Goal: Task Accomplishment & Management: Manage account settings

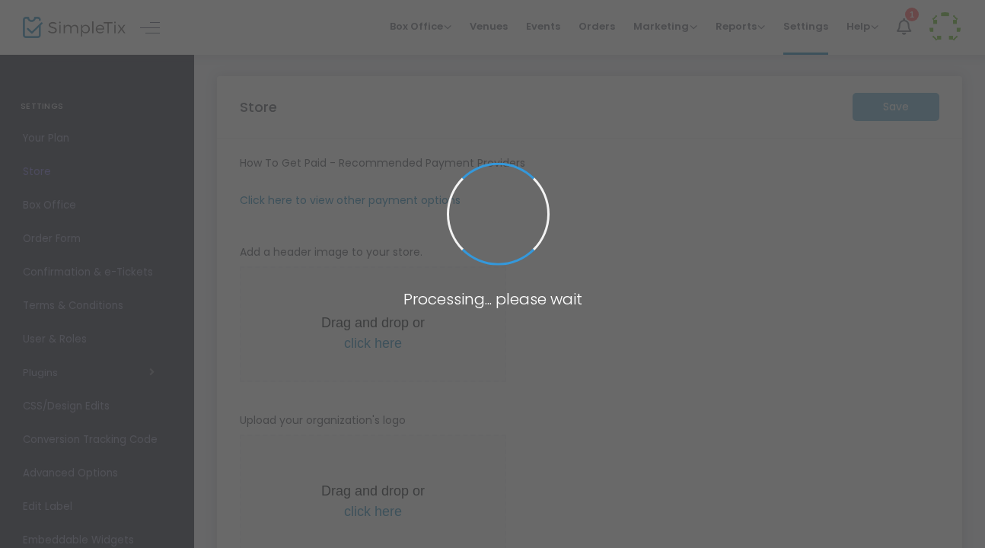
type input "[URL]"
radio input "true"
radio input "false"
radio input "true"
type input "20"
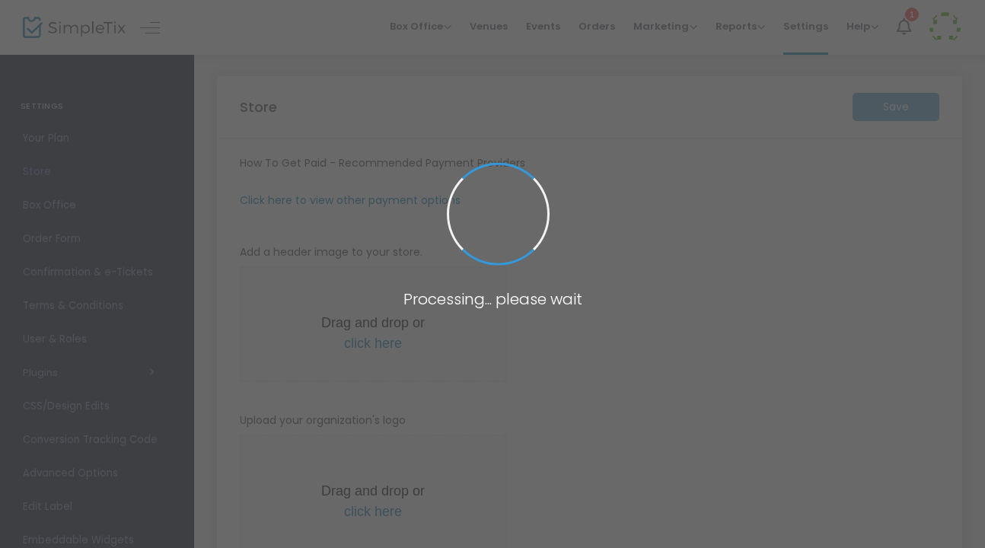
type input "3"
type input "Sete Dres & Flipside"
type input "6025733010"
type input "[EMAIL_ADDRESS][DOMAIN_NAME]"
type input "setedres"
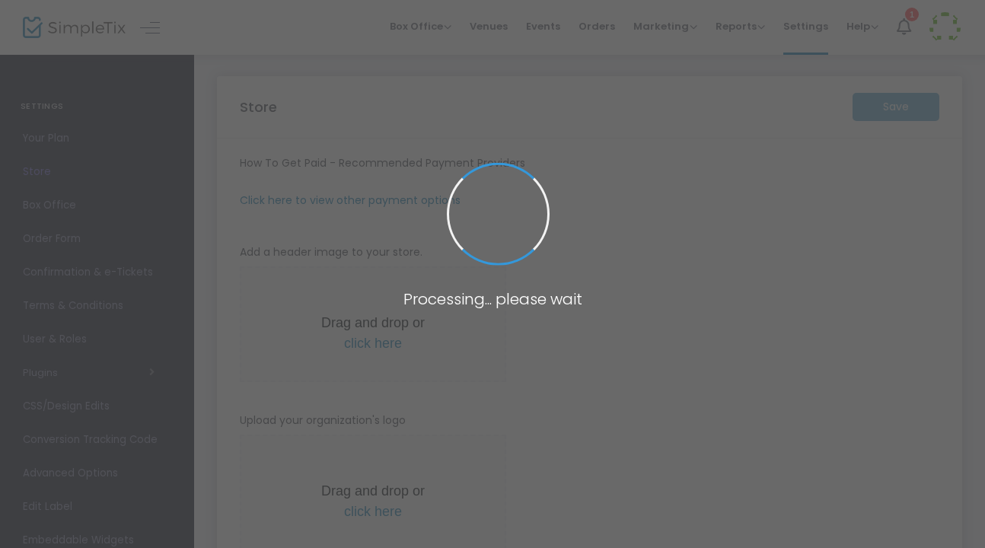
type input "(UTC-07:00) [US_STATE]"
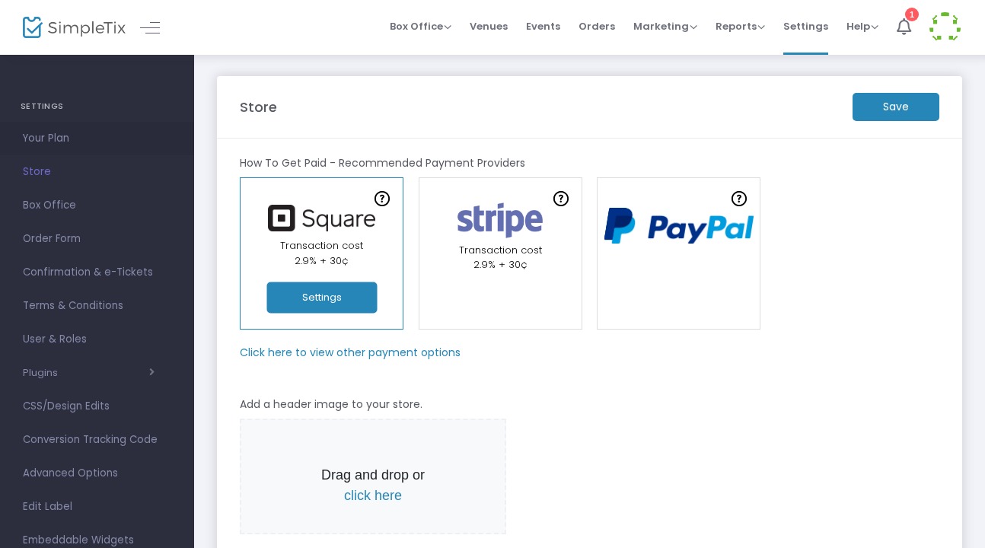
click at [60, 139] on span "Your Plan" at bounding box center [97, 139] width 148 height 20
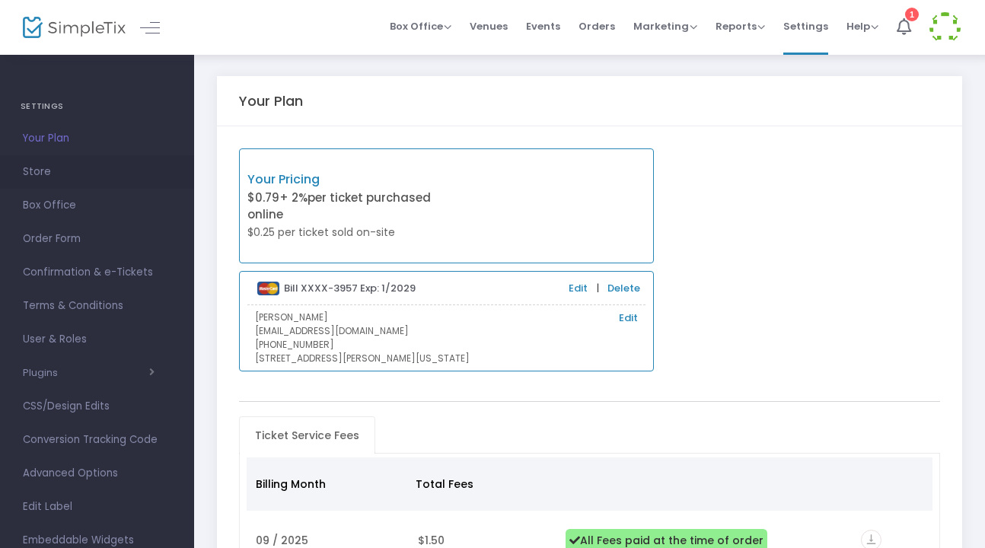
click at [52, 175] on span "Store" at bounding box center [97, 172] width 148 height 20
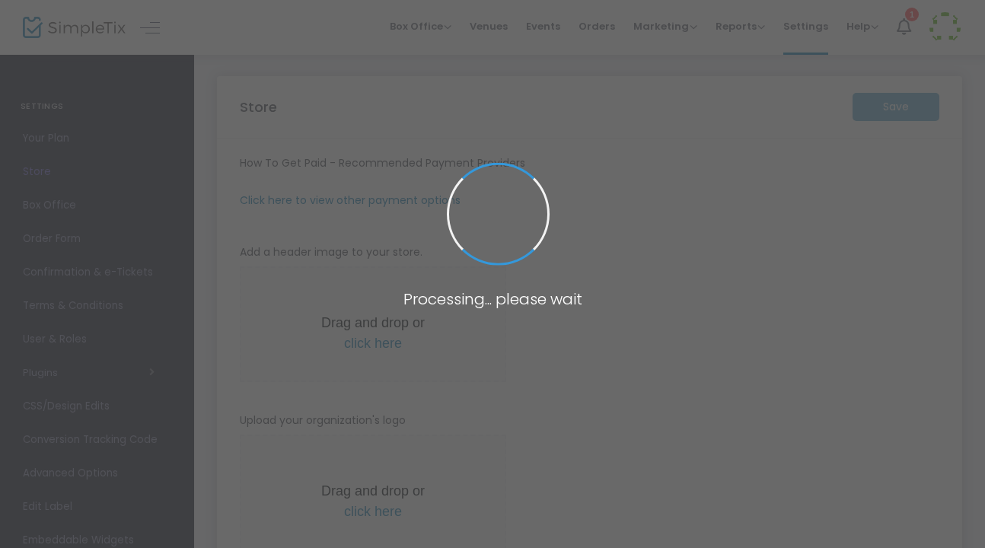
type input "[URL]"
radio input "true"
radio input "false"
radio input "true"
type input "20"
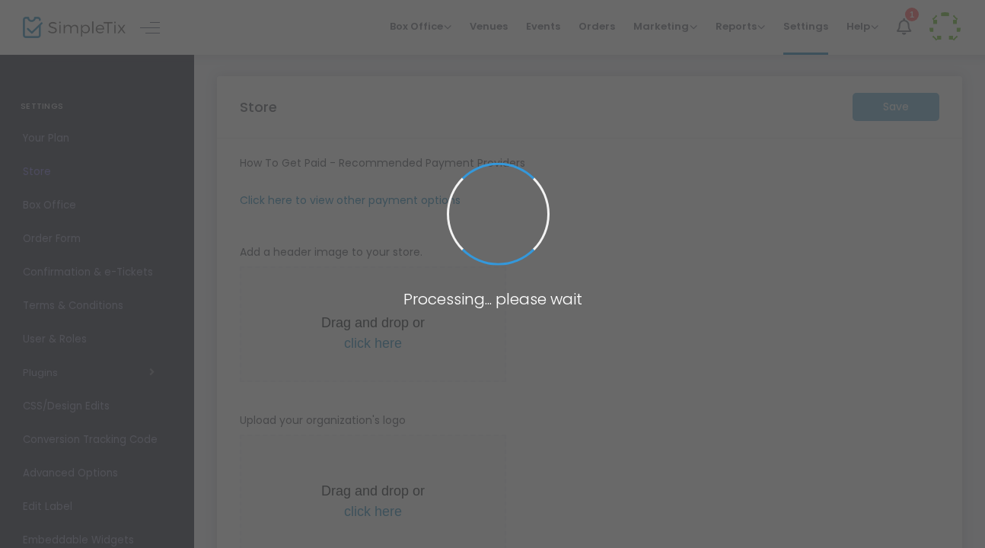
type input "3"
type input "Sete Dres & Flipside"
type input "6025733010"
type input "[EMAIL_ADDRESS][DOMAIN_NAME]"
type input "setedres"
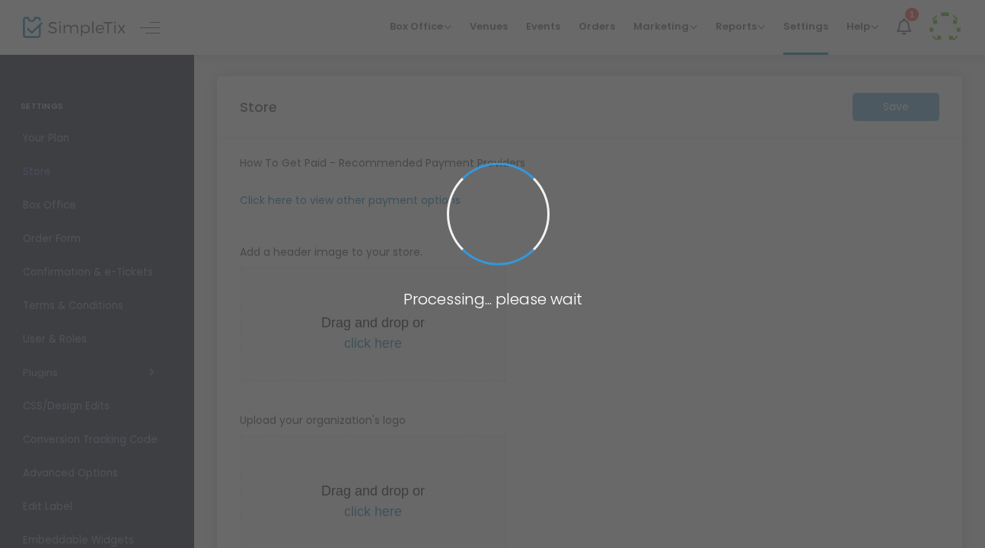
type input "(UTC-07:00) [US_STATE]"
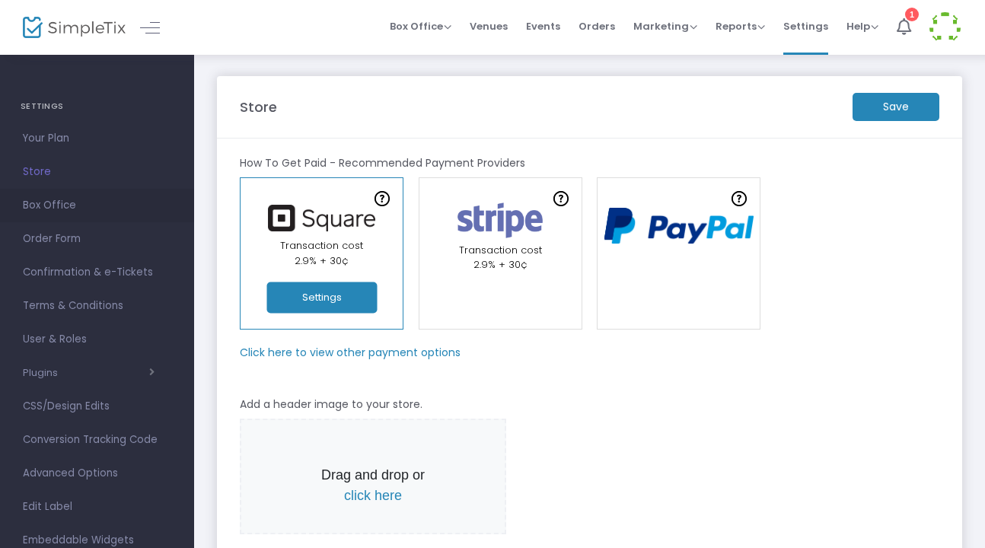
click at [49, 206] on span "Box Office" at bounding box center [97, 206] width 148 height 20
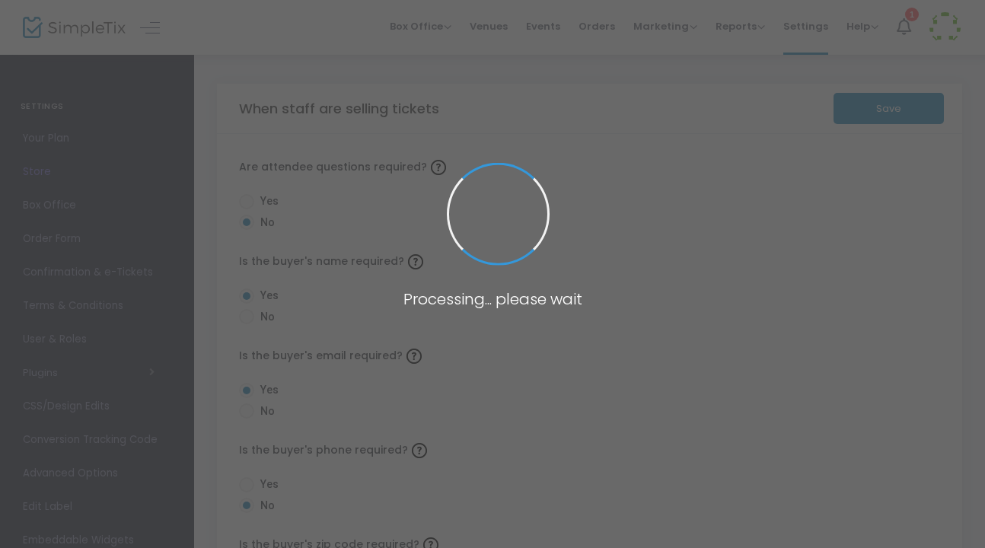
radio input "false"
radio input "true"
radio input "false"
radio input "true"
radio input "false"
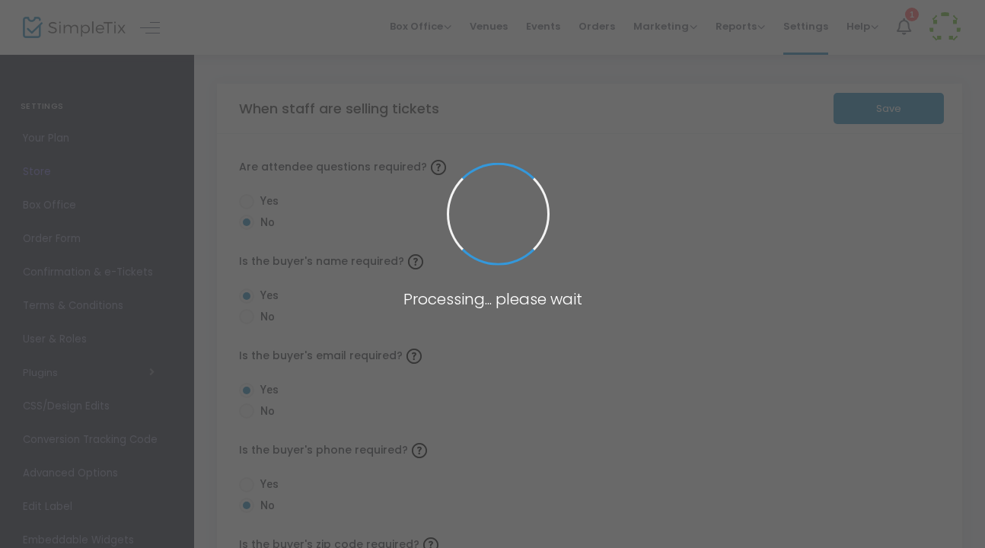
radio input "true"
radio input "false"
radio input "true"
radio input "false"
radio input "true"
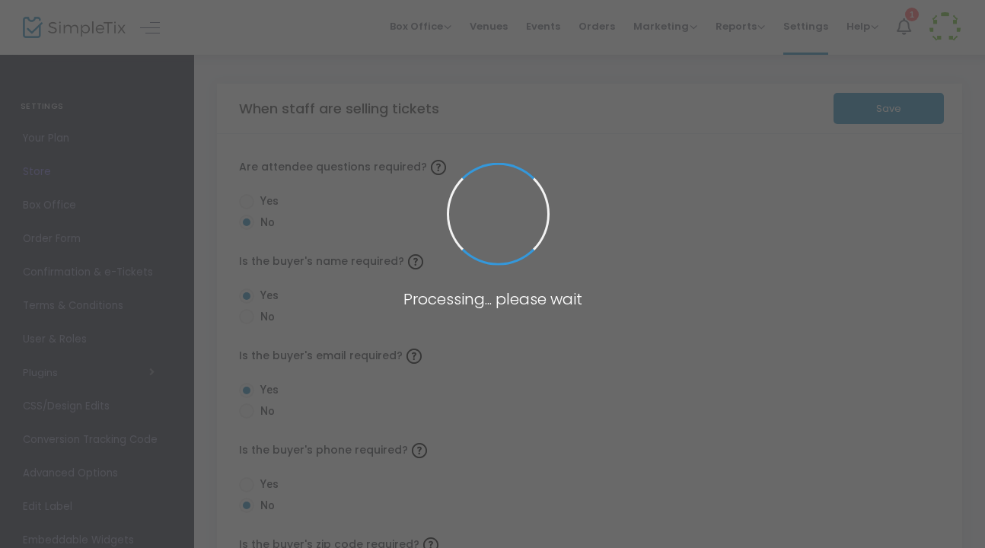
radio input "true"
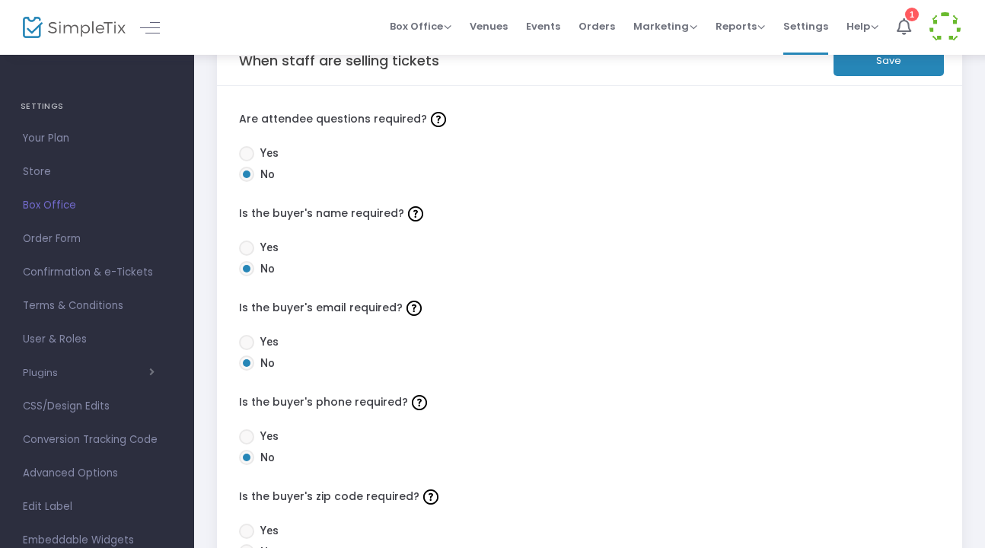
scroll to position [56, 0]
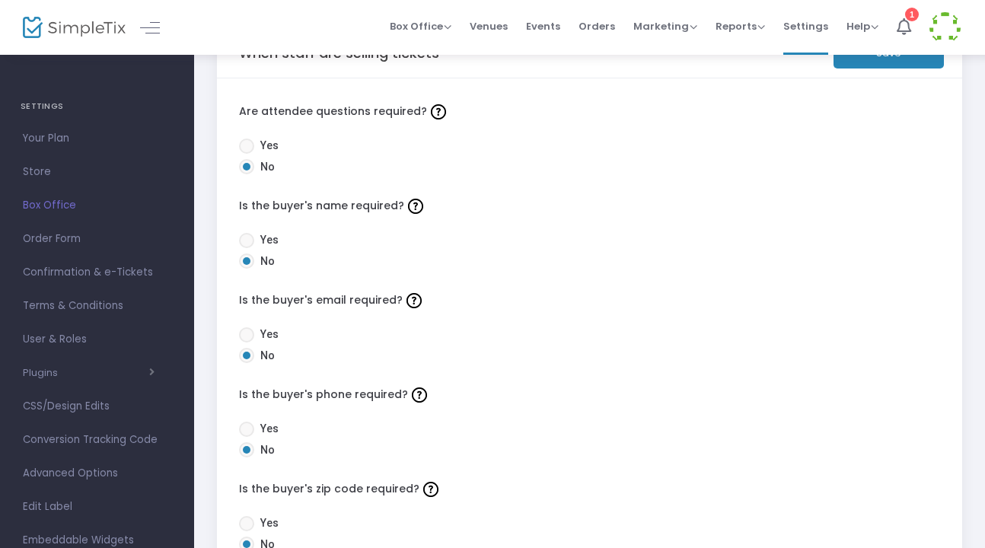
click at [251, 239] on span at bounding box center [246, 240] width 15 height 15
click at [247, 248] on input "Yes" at bounding box center [246, 248] width 1 height 1
radio input "true"
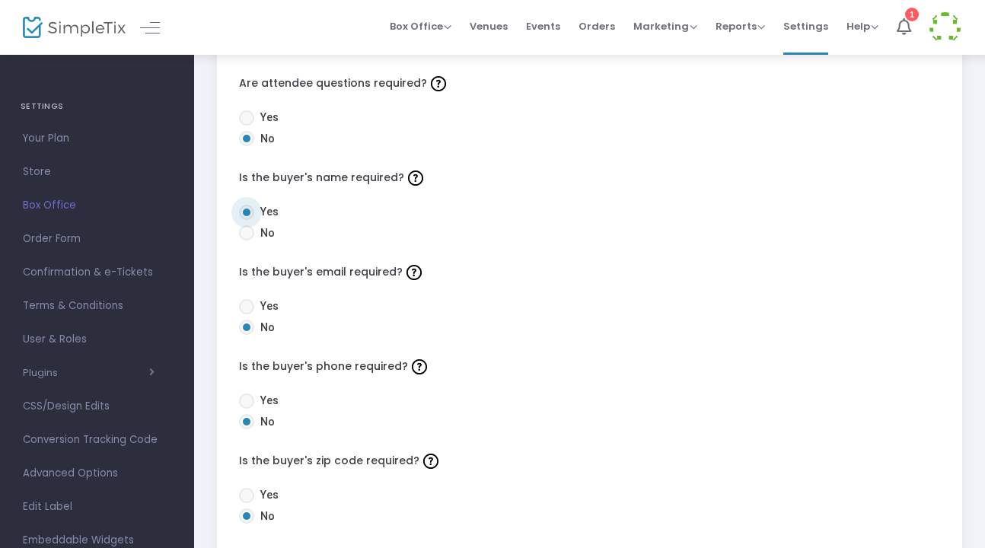
scroll to position [85, 0]
click at [247, 311] on span at bounding box center [246, 305] width 15 height 15
click at [247, 313] on input "Yes" at bounding box center [246, 313] width 1 height 1
radio input "true"
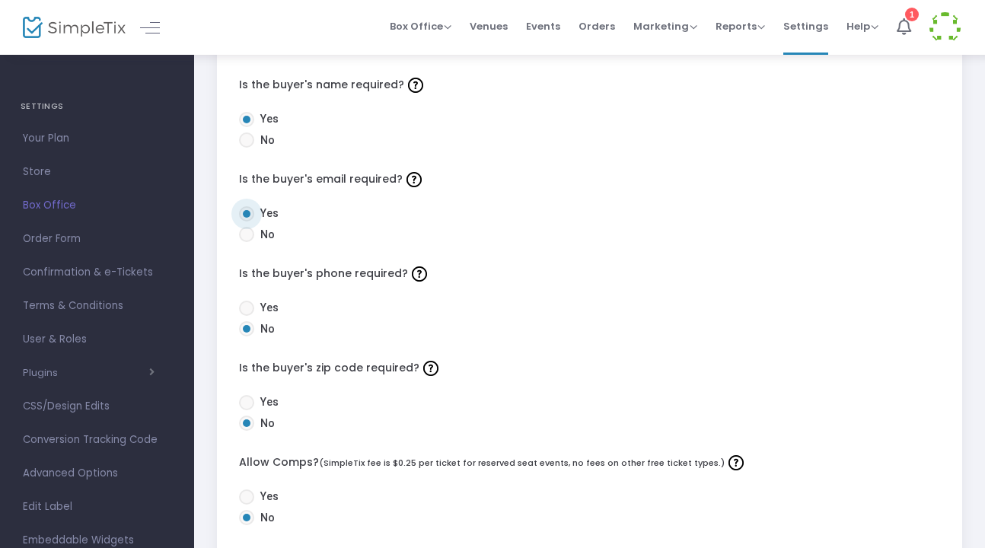
scroll to position [183, 0]
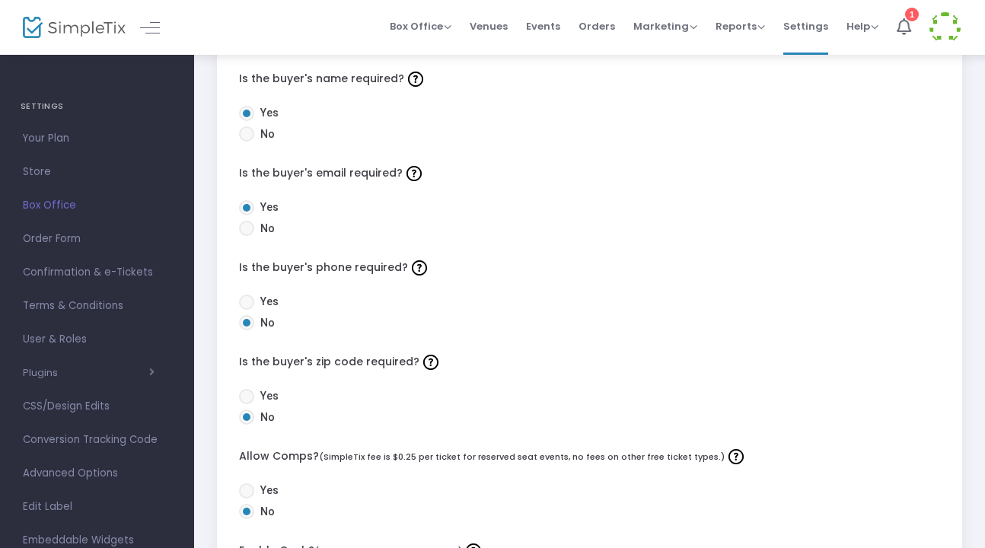
click at [250, 304] on span at bounding box center [246, 302] width 15 height 15
click at [247, 310] on input "Yes" at bounding box center [246, 310] width 1 height 1
radio input "true"
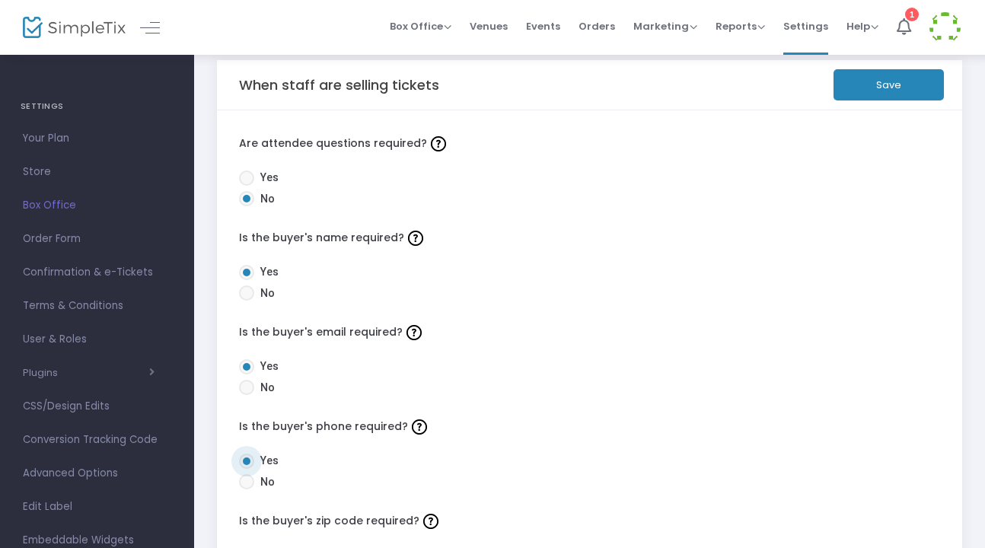
scroll to position [25, 0]
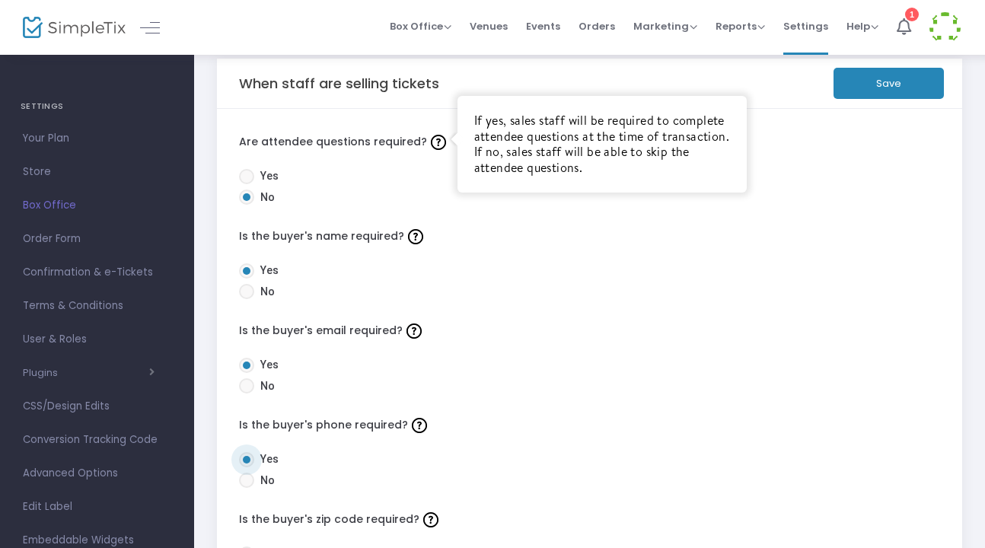
click at [434, 136] on img at bounding box center [438, 142] width 15 height 15
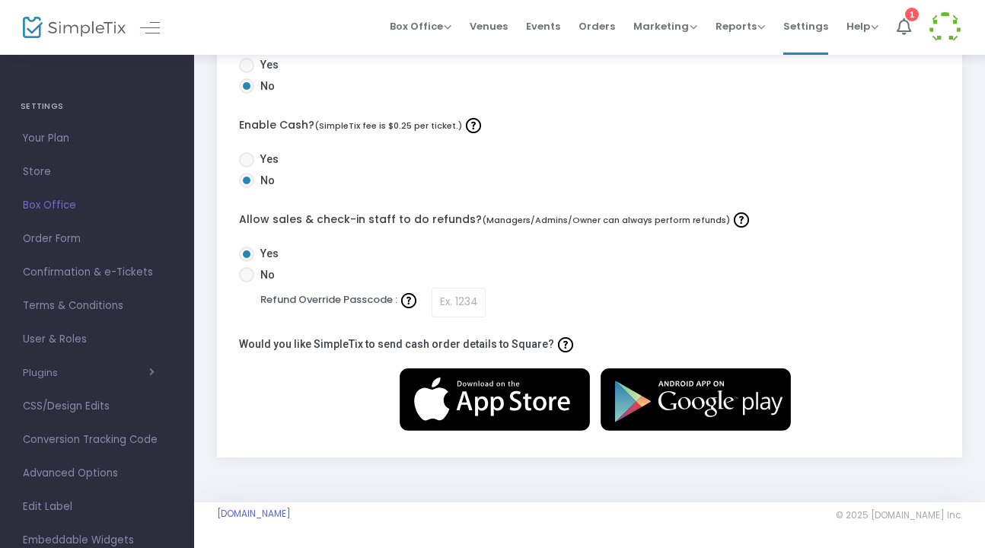
scroll to position [0, 0]
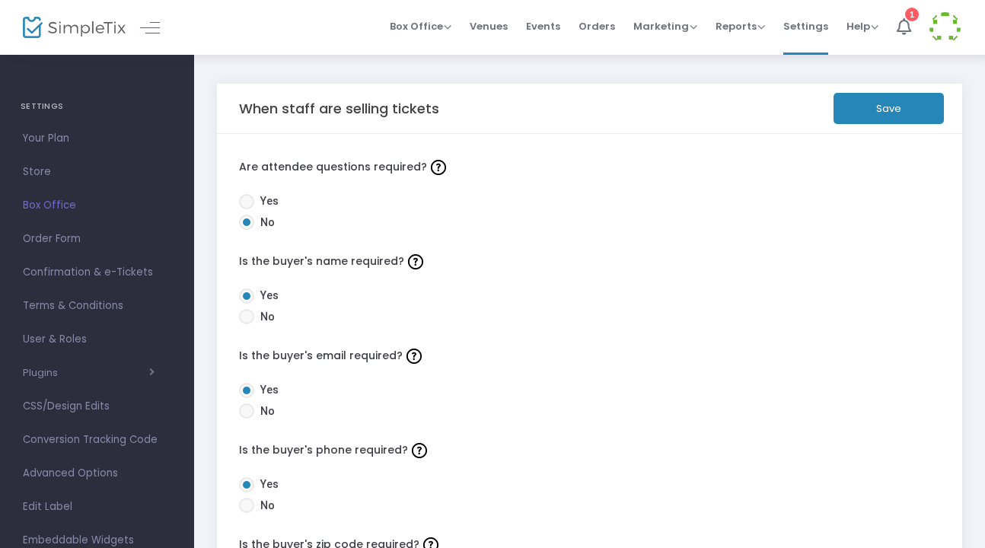
click at [705, 113] on button "Save" at bounding box center [889, 108] width 110 height 31
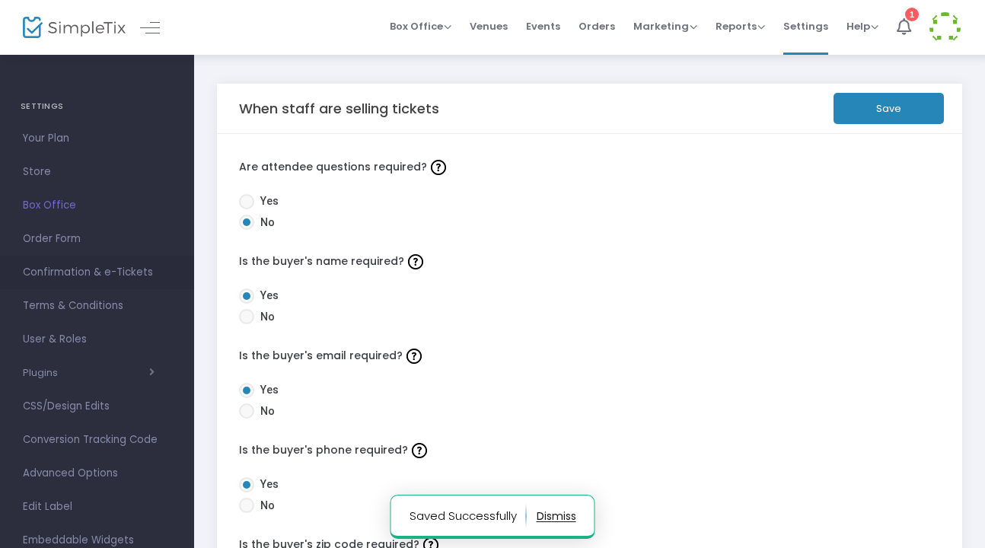
click at [54, 265] on span "Confirmation & e-Tickets" at bounding box center [97, 273] width 148 height 20
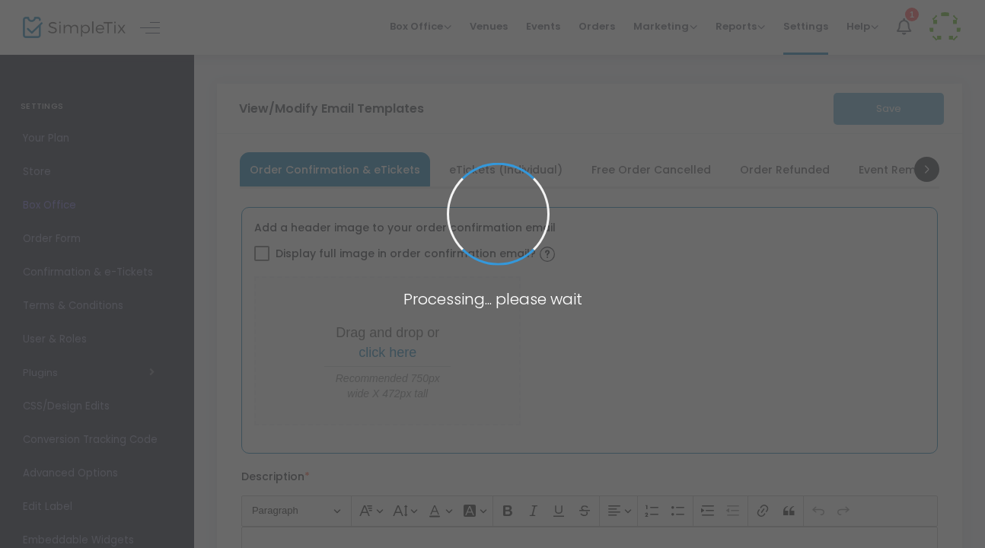
type input "[EMAIL_ADDRESS][DOMAIN_NAME]"
type input "Print and bring this ticket with you"
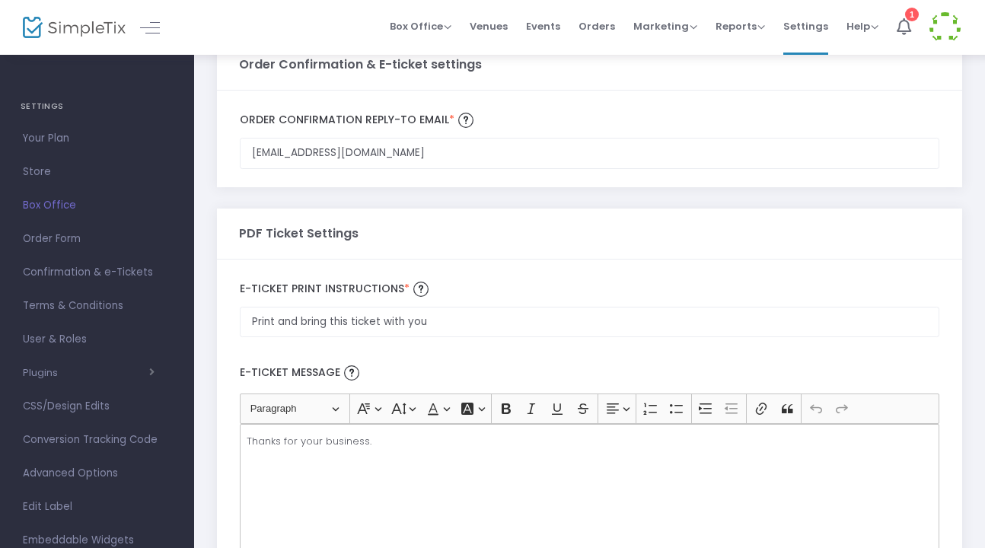
scroll to position [777, 0]
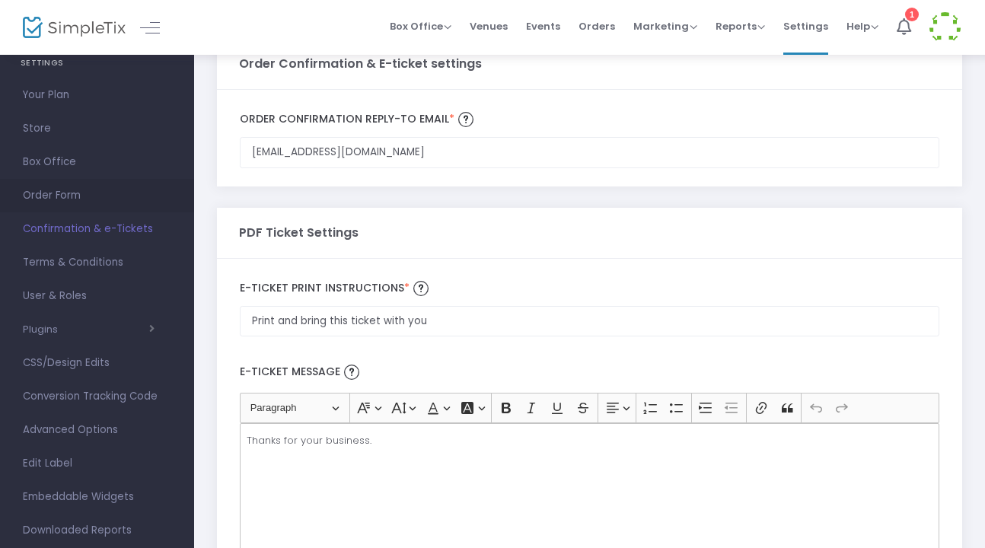
click at [79, 198] on span "Order Form" at bounding box center [97, 196] width 148 height 20
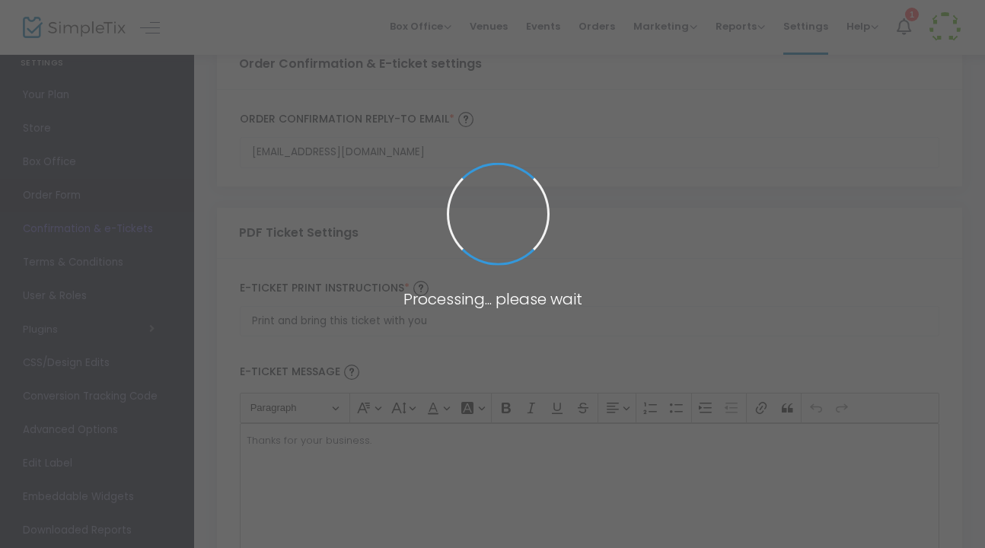
scroll to position [110, 0]
checkbox input "true"
type input "45"
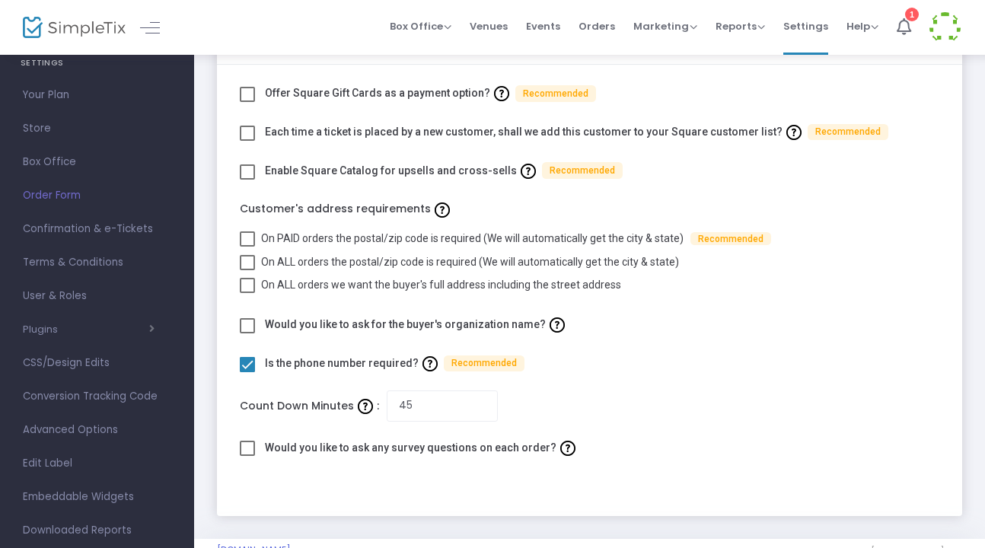
scroll to position [93, 0]
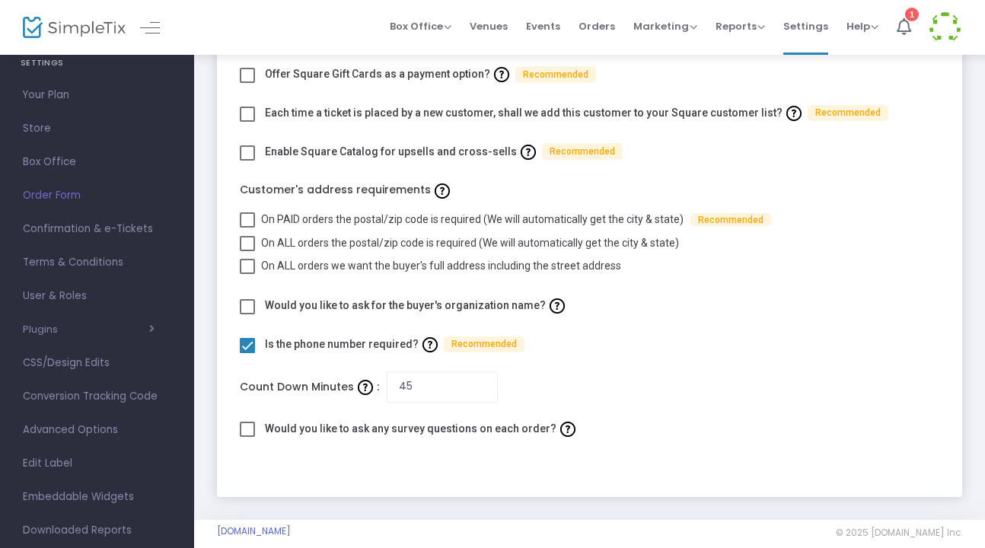
click at [252, 239] on span at bounding box center [247, 243] width 15 height 15
click at [247, 251] on input "On ALL orders the postal/zip code is required (We will automatically get the ci…" at bounding box center [247, 251] width 1 height 1
checkbox input "true"
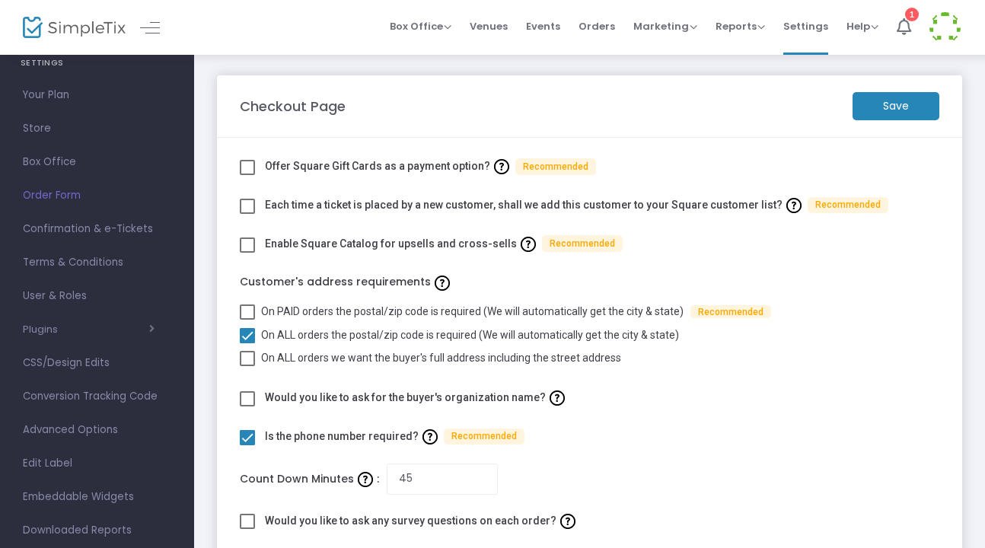
scroll to position [0, 0]
click at [868, 106] on m-button "Save" at bounding box center [896, 107] width 87 height 28
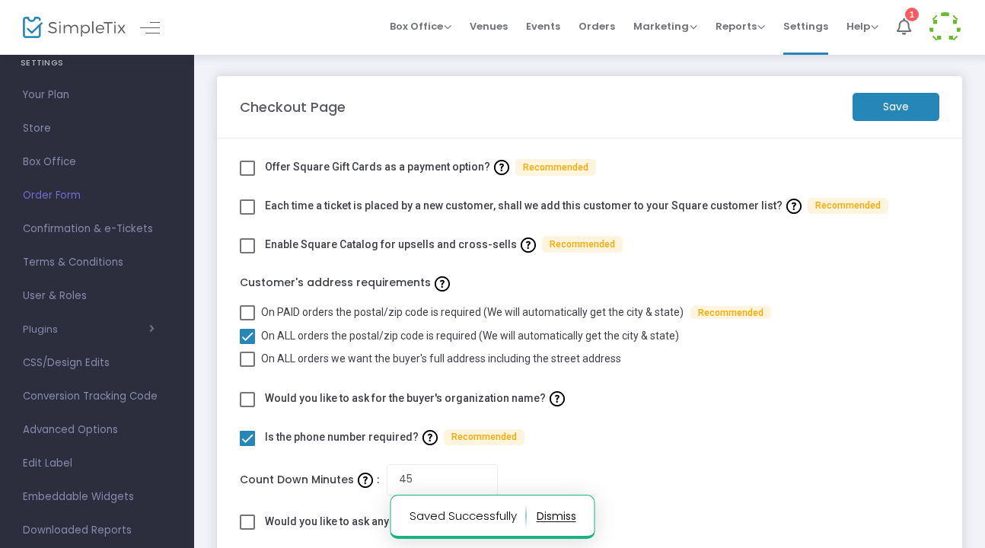
click at [72, 237] on span "Confirmation & e-Tickets" at bounding box center [97, 229] width 148 height 20
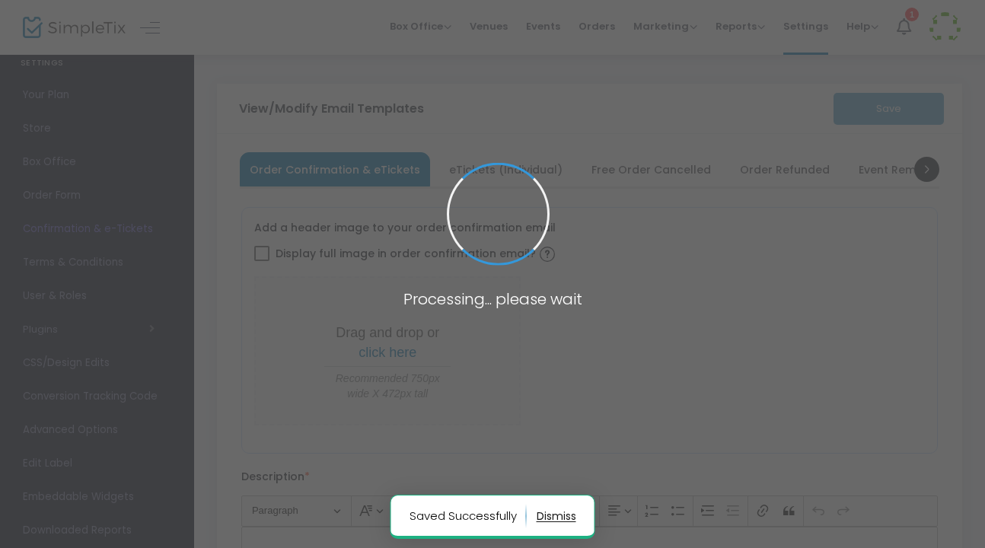
type input "[EMAIL_ADDRESS][DOMAIN_NAME]"
type input "Print and bring this ticket with you"
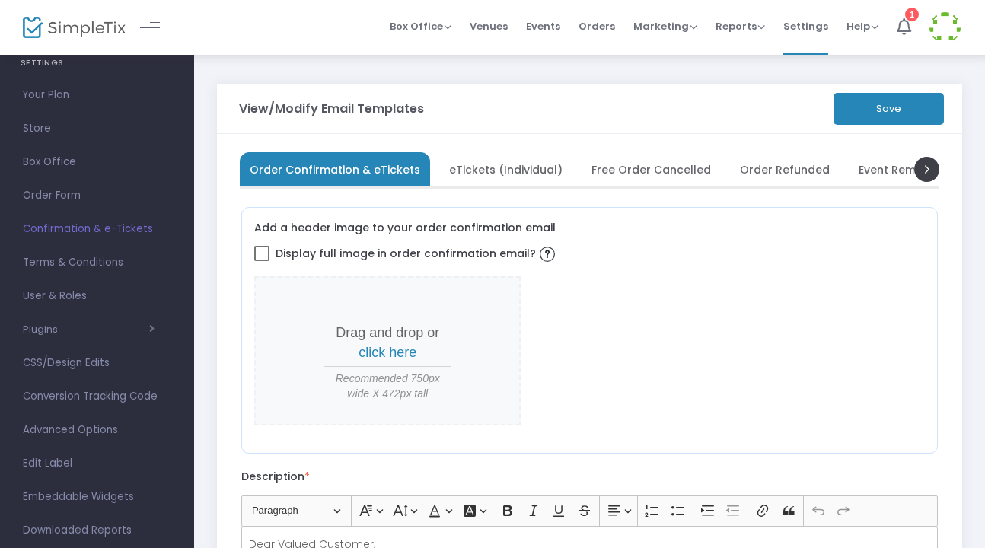
click at [506, 174] on span "eTickets (Individual)" at bounding box center [505, 169] width 113 height 8
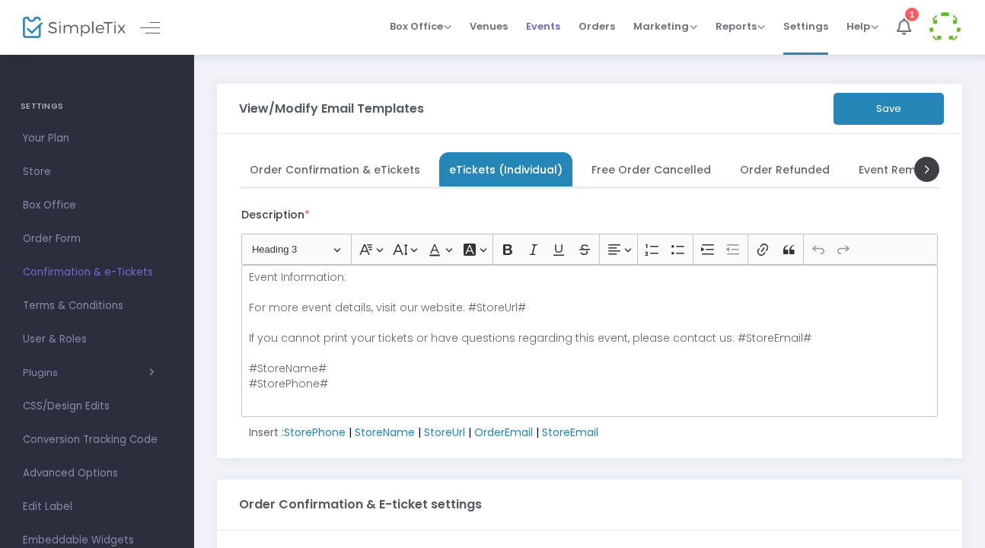
click at [549, 18] on span "Events" at bounding box center [543, 26] width 34 height 39
